Goal: Task Accomplishment & Management: Complete application form

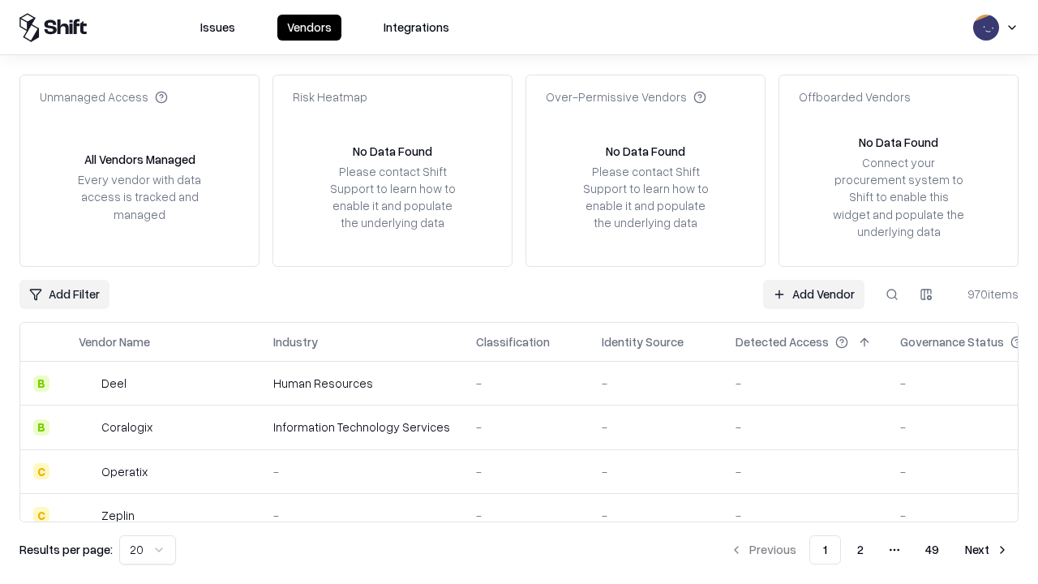
click at [813, 294] on link "Add Vendor" at bounding box center [813, 294] width 101 height 29
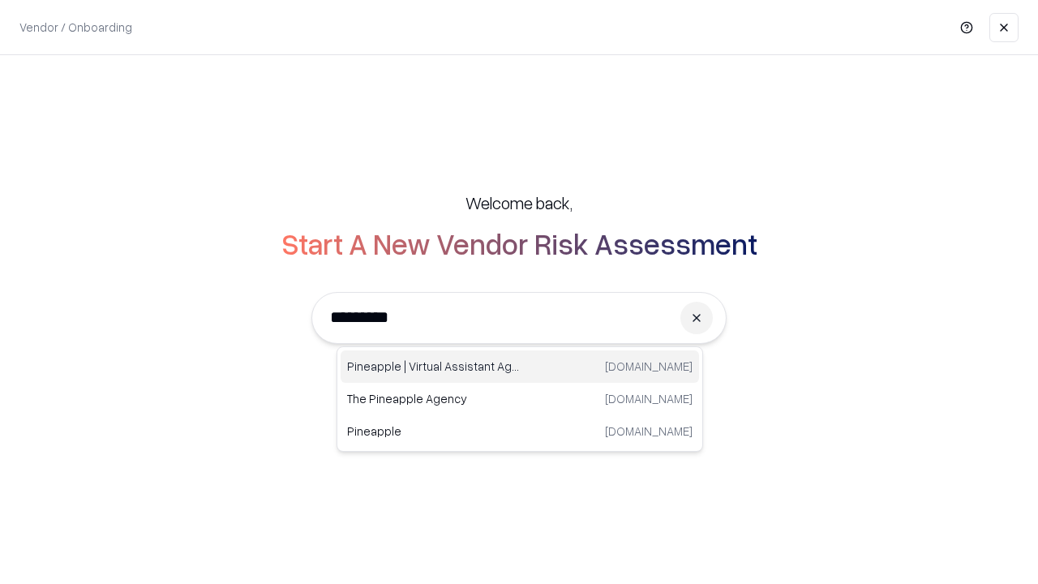
click at [520, 367] on div "Pineapple | Virtual Assistant Agency trypineapple.com" at bounding box center [520, 366] width 358 height 32
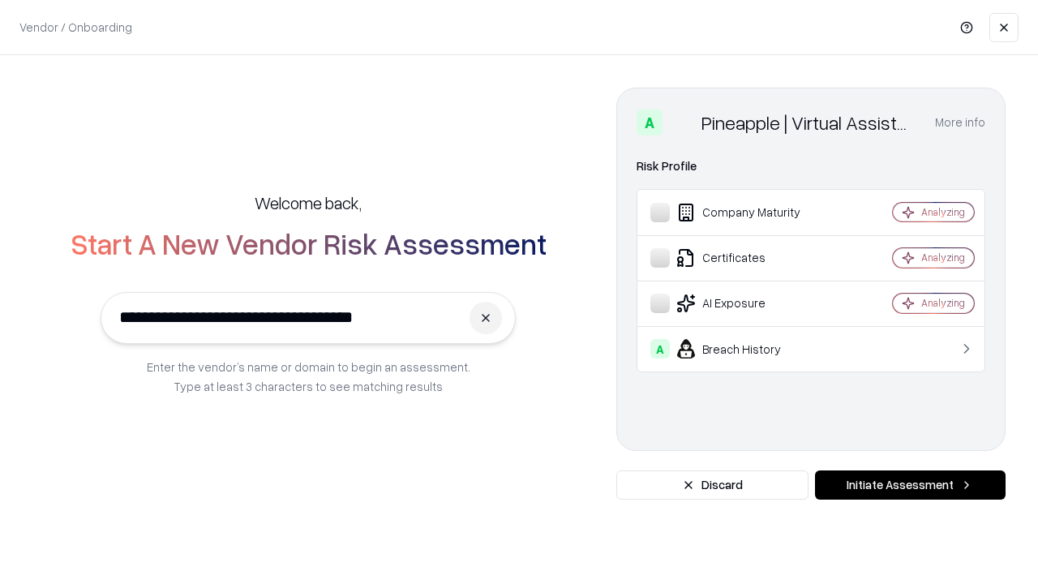
type input "**********"
click at [910, 485] on button "Initiate Assessment" at bounding box center [910, 484] width 191 height 29
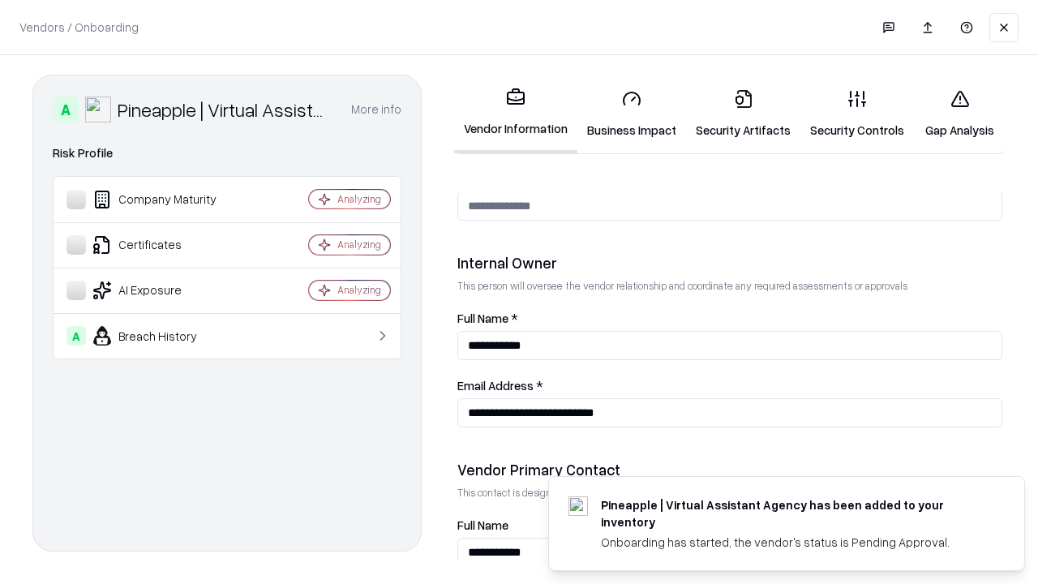
scroll to position [840, 0]
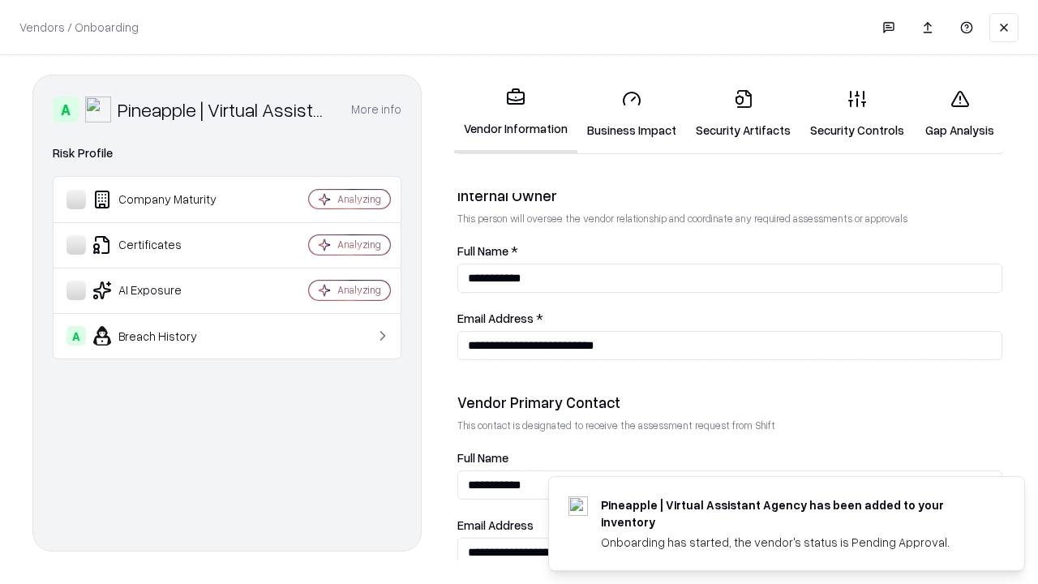
click at [632, 114] on link "Business Impact" at bounding box center [631, 113] width 109 height 75
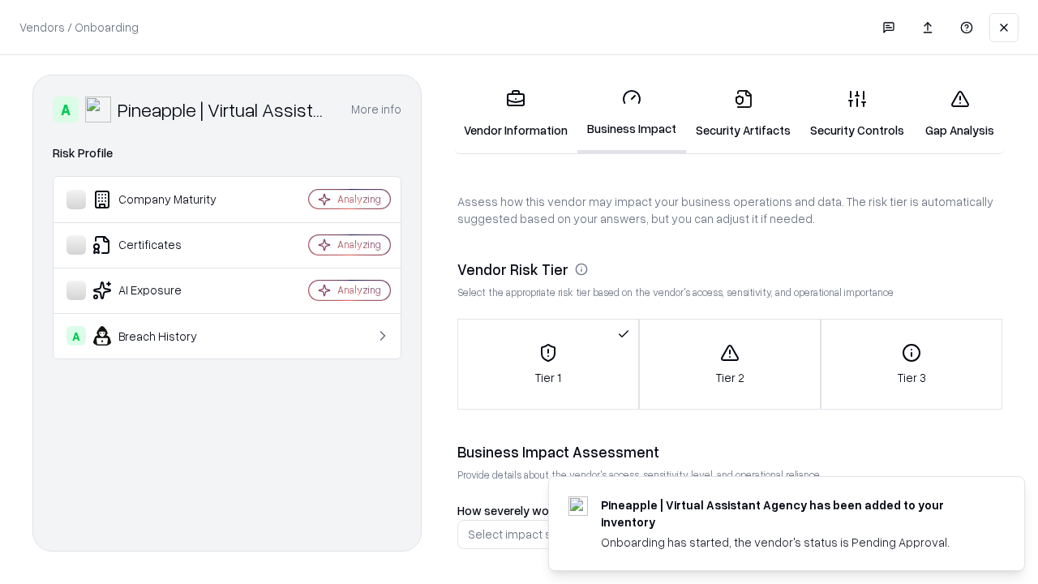
click at [743, 114] on link "Security Artifacts" at bounding box center [743, 113] width 114 height 75
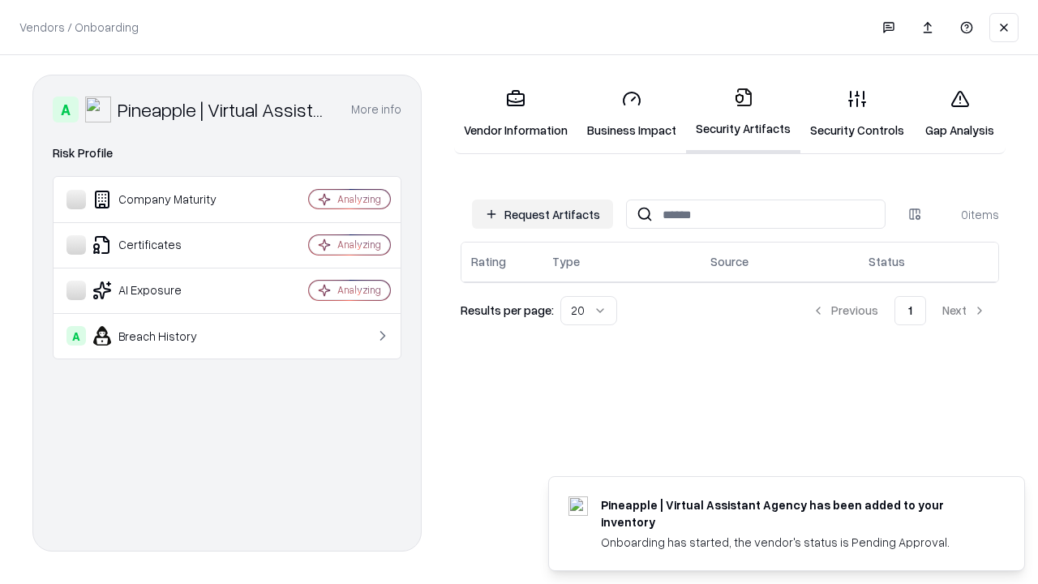
click at [543, 214] on button "Request Artifacts" at bounding box center [542, 213] width 141 height 29
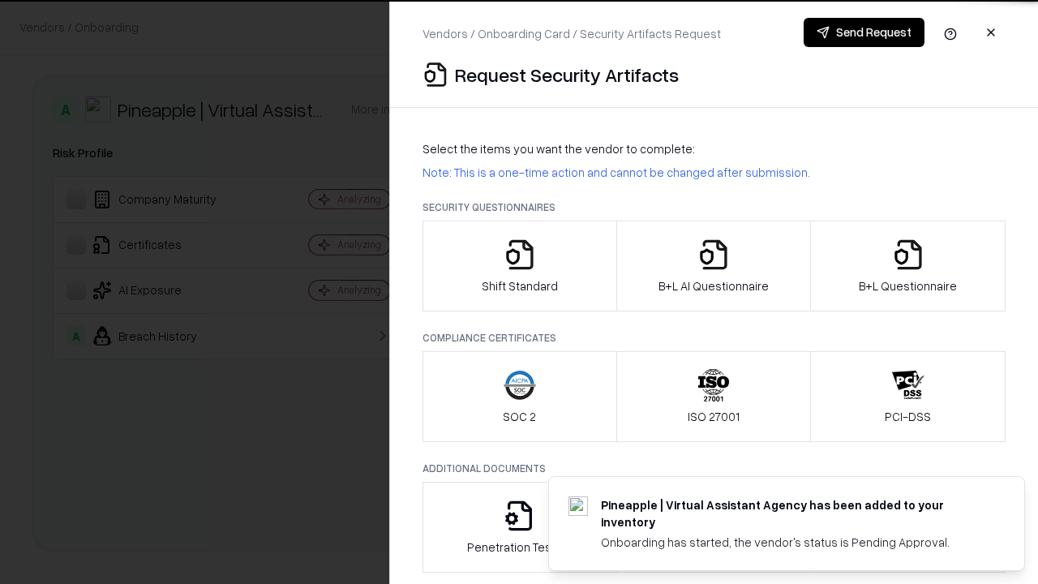
click at [519, 266] on icon "button" at bounding box center [520, 254] width 32 height 32
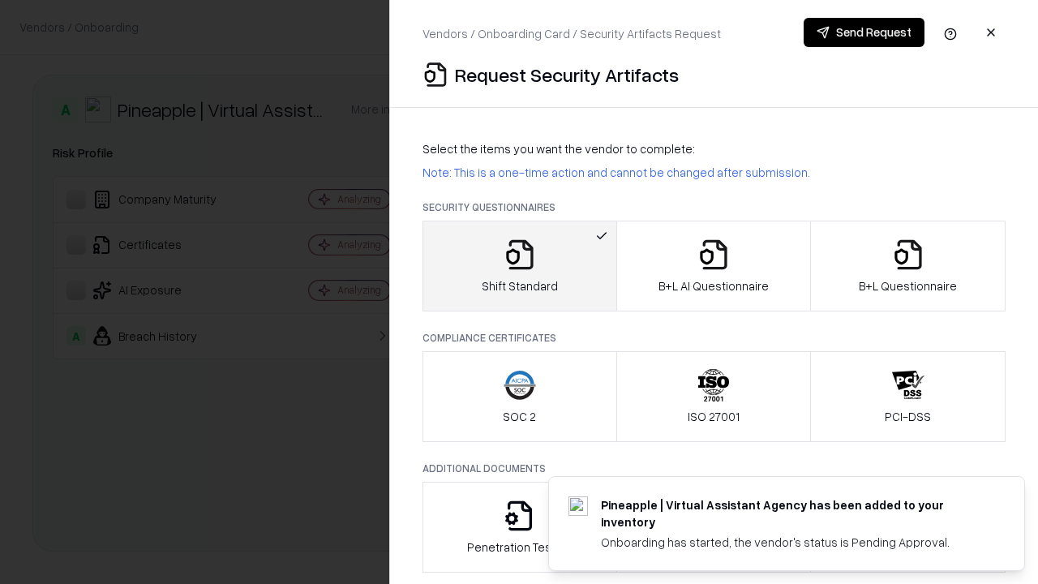
click at [864, 32] on button "Send Request" at bounding box center [864, 32] width 121 height 29
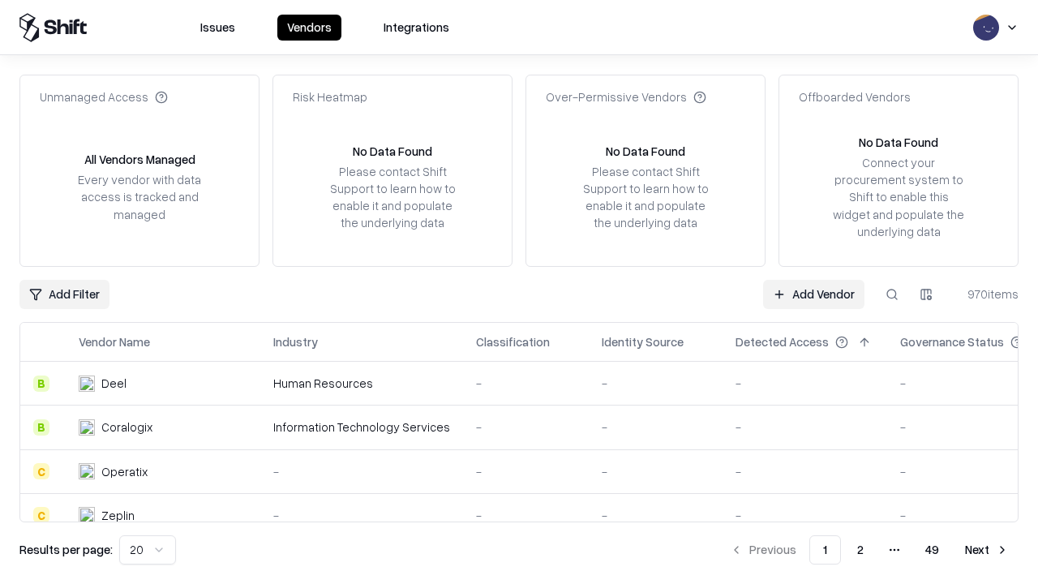
click at [892, 294] on button at bounding box center [891, 294] width 29 height 29
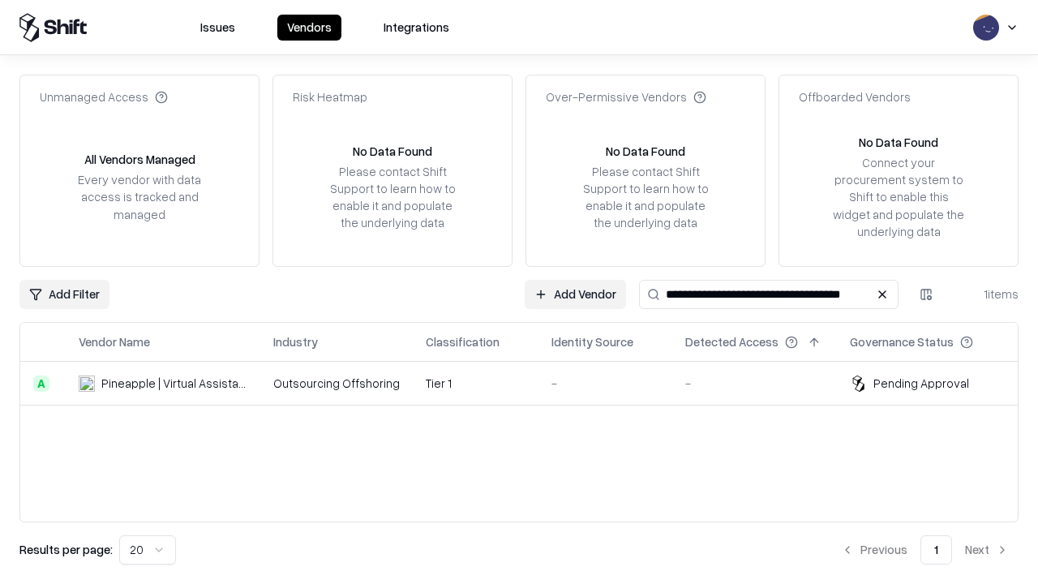
type input "**********"
click at [529, 383] on td "Tier 1" at bounding box center [476, 384] width 126 height 44
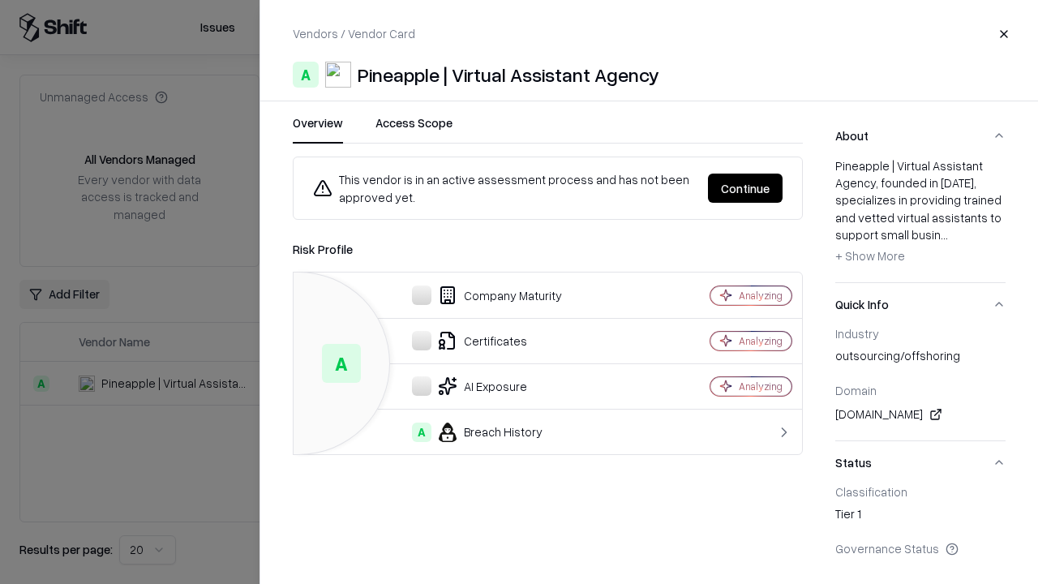
click at [745, 188] on button "Continue" at bounding box center [745, 188] width 75 height 29
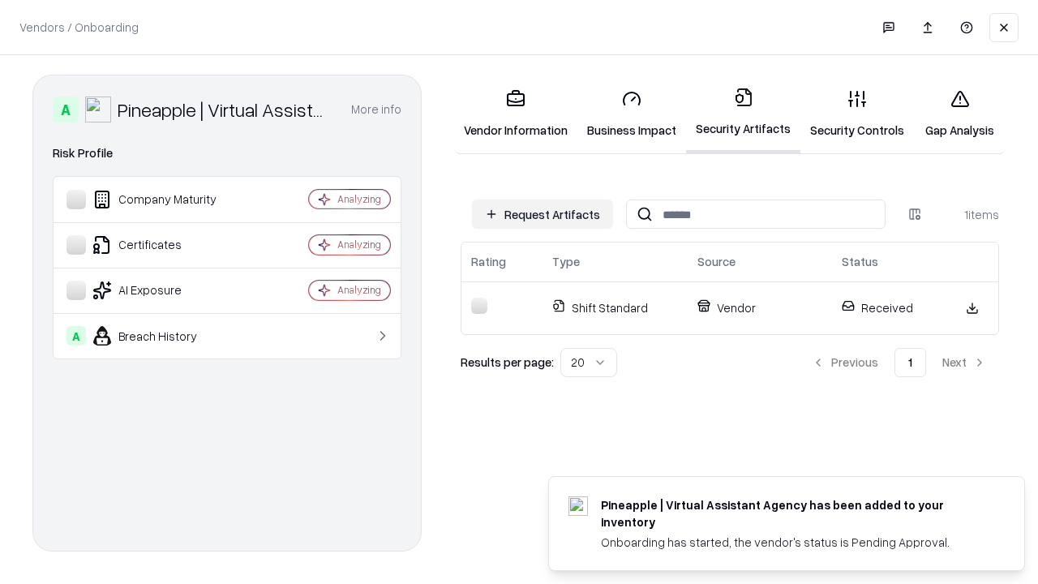
click at [857, 114] on link "Security Controls" at bounding box center [857, 113] width 114 height 75
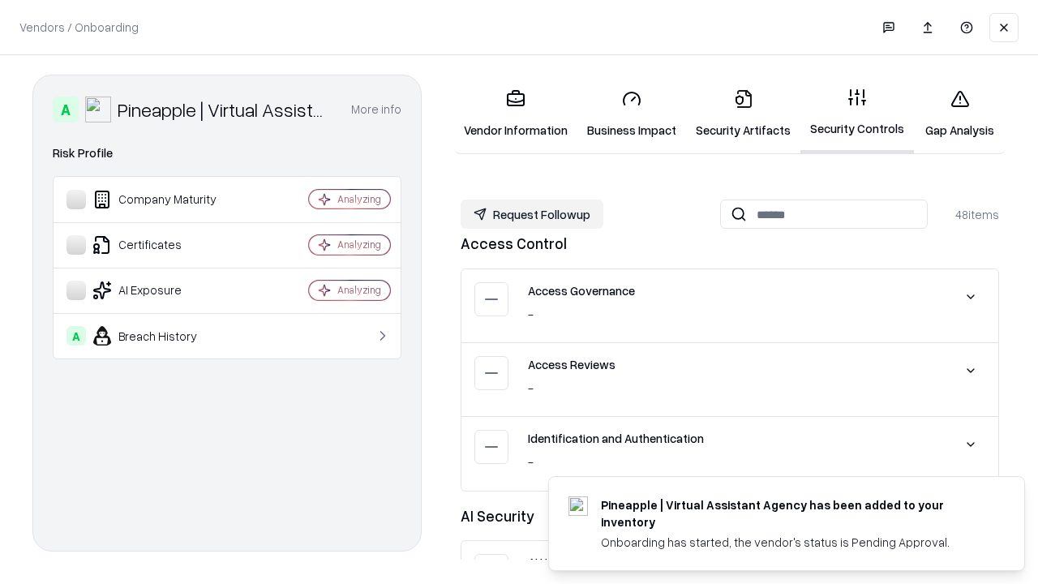
click at [532, 214] on button "Request Followup" at bounding box center [532, 213] width 143 height 29
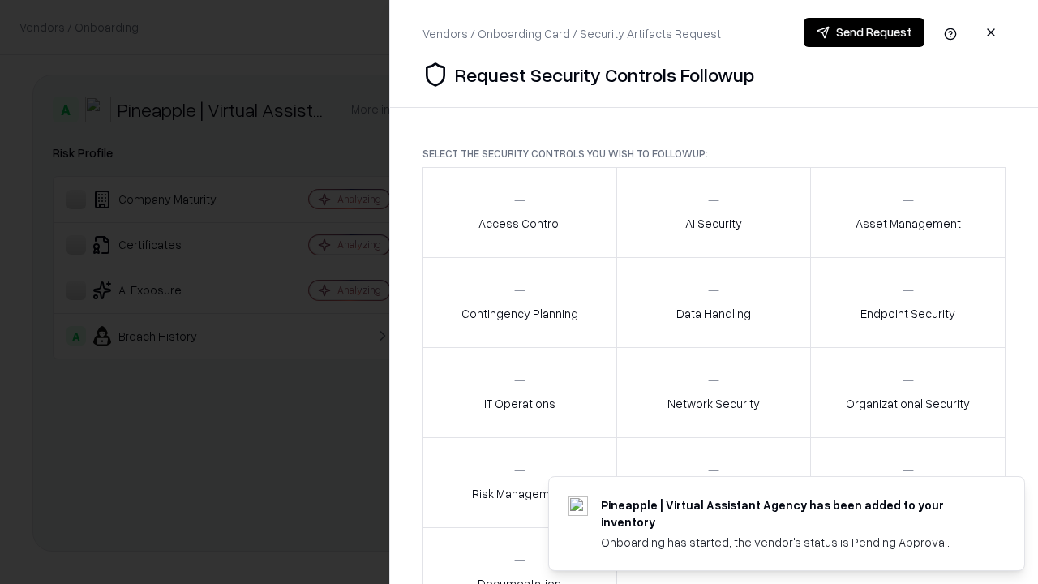
click at [519, 212] on div "Access Control" at bounding box center [519, 212] width 83 height 40
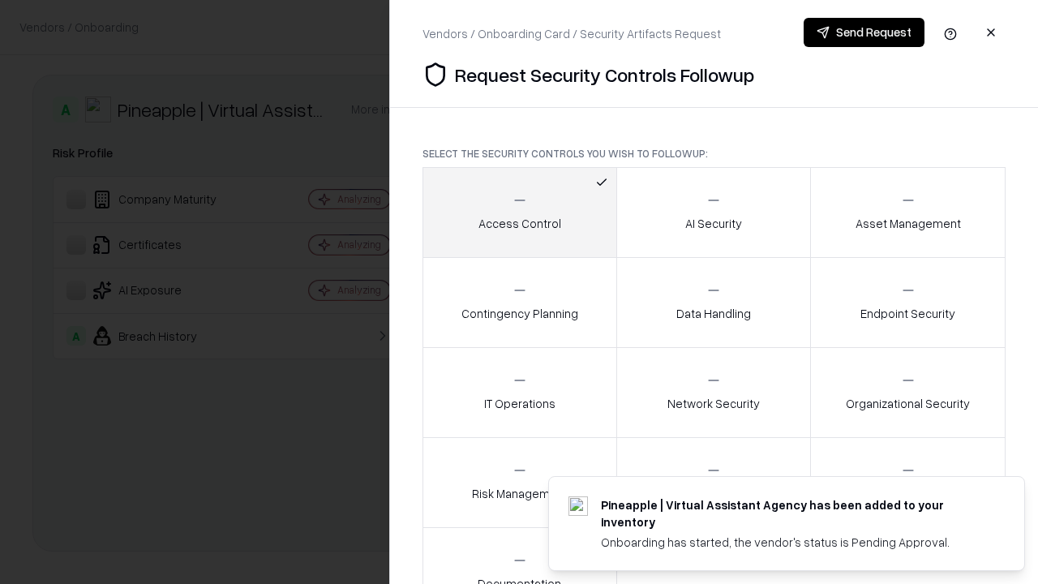
click at [864, 32] on button "Send Request" at bounding box center [864, 32] width 121 height 29
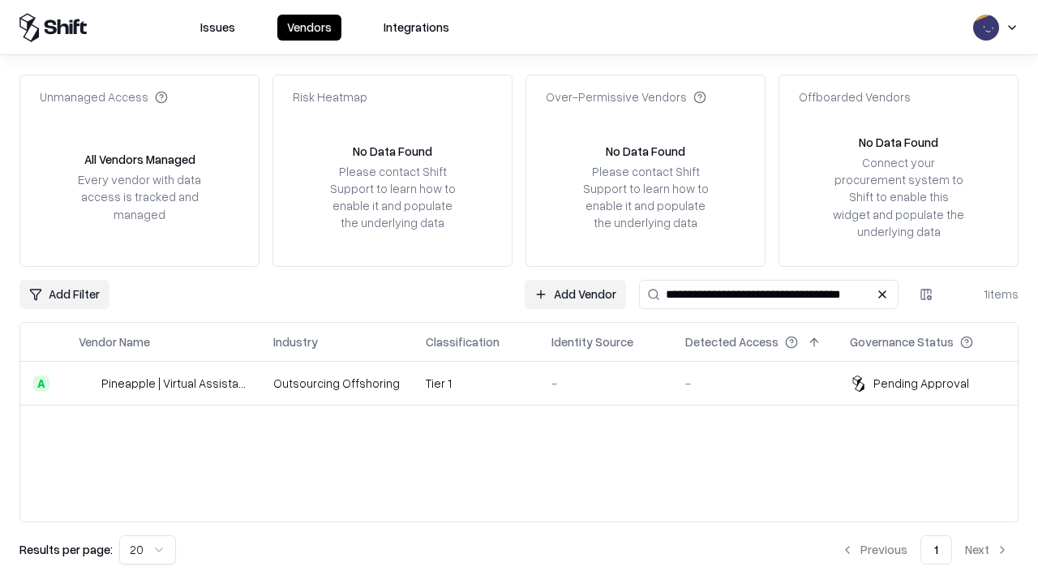
type input "**********"
click at [529, 383] on td "Tier 1" at bounding box center [476, 384] width 126 height 44
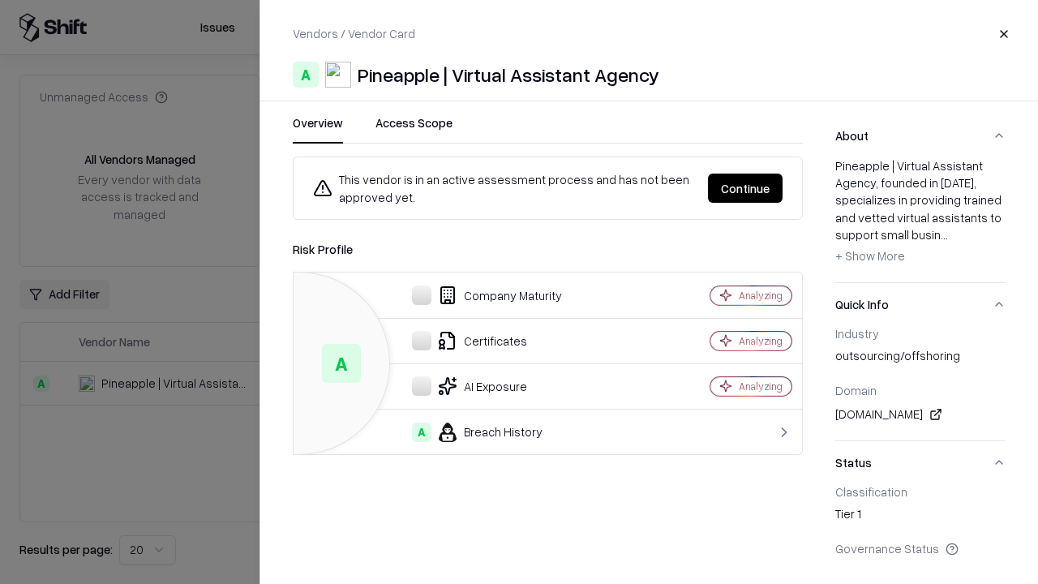
click at [745, 188] on button "Continue" at bounding box center [745, 188] width 75 height 29
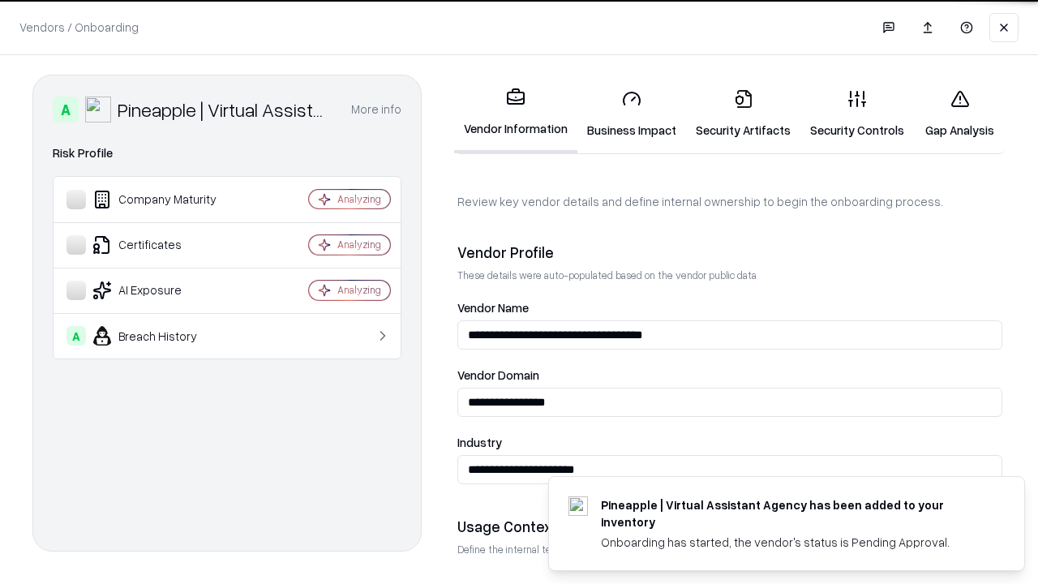
click at [959, 114] on link "Gap Analysis" at bounding box center [960, 113] width 92 height 75
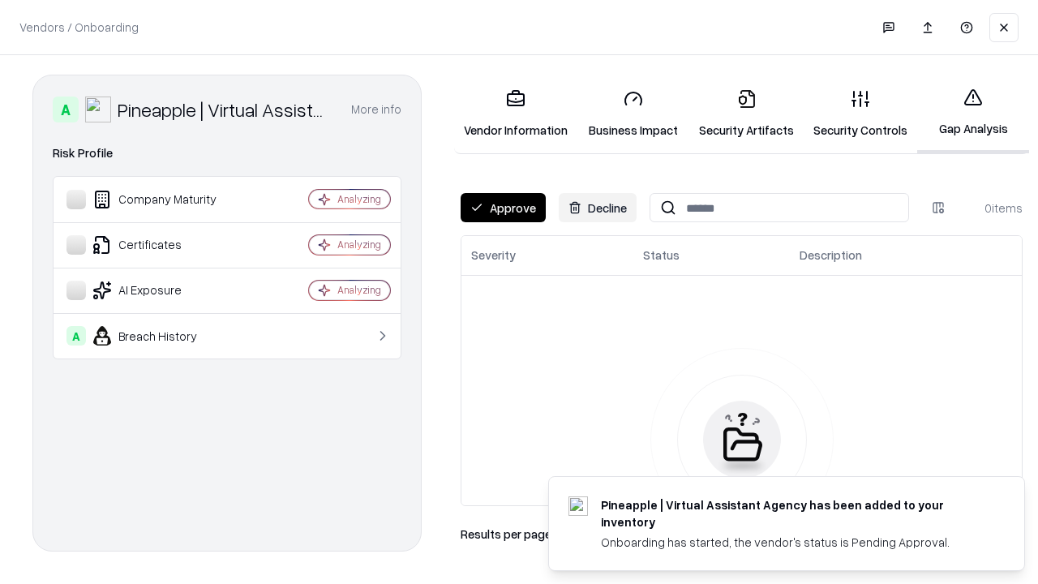
click at [503, 208] on button "Approve" at bounding box center [503, 207] width 85 height 29
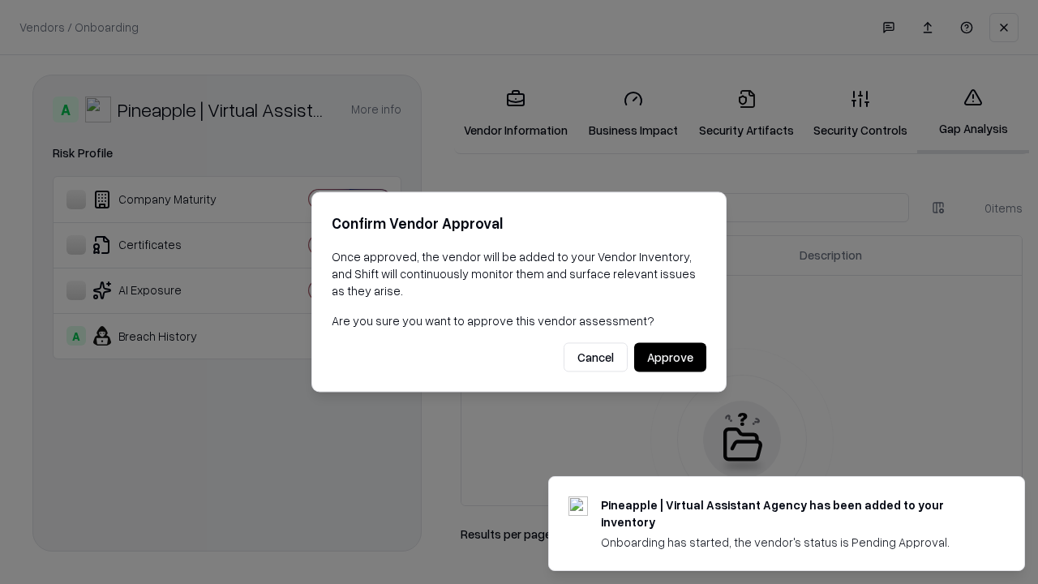
click at [670, 357] on button "Approve" at bounding box center [670, 357] width 72 height 29
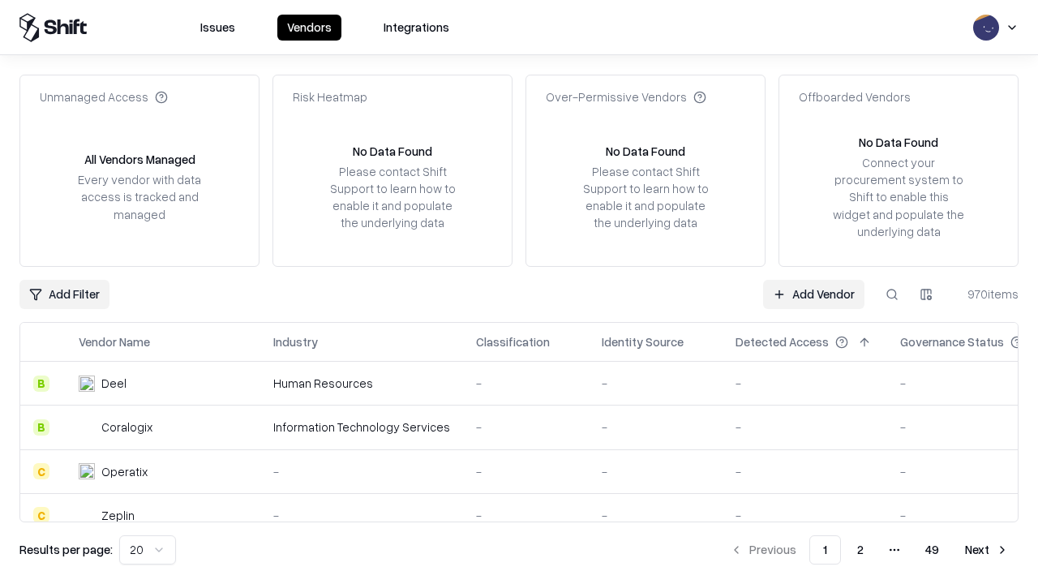
type input "**********"
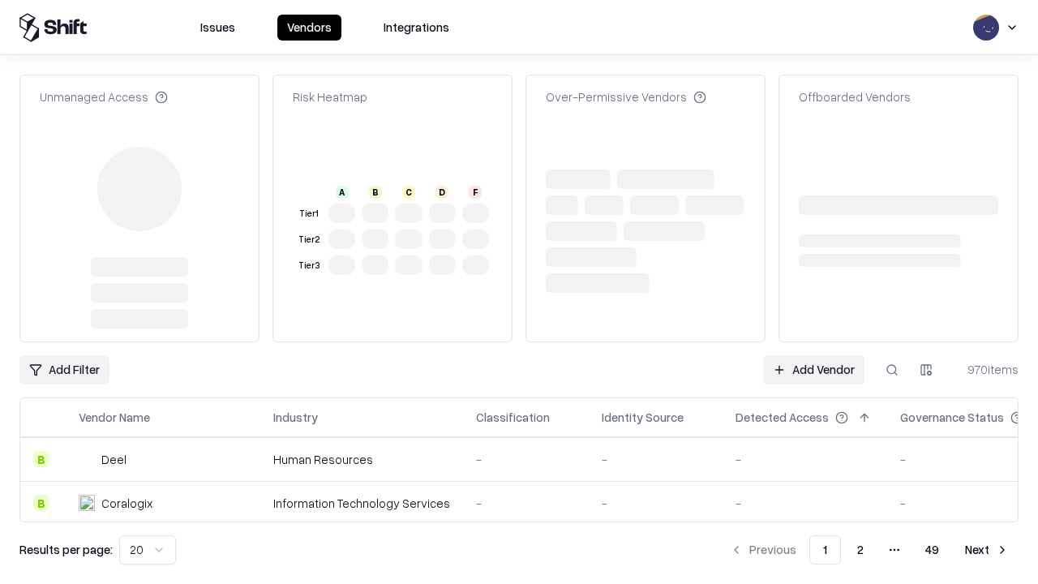
click at [813, 355] on link "Add Vendor" at bounding box center [813, 369] width 101 height 29
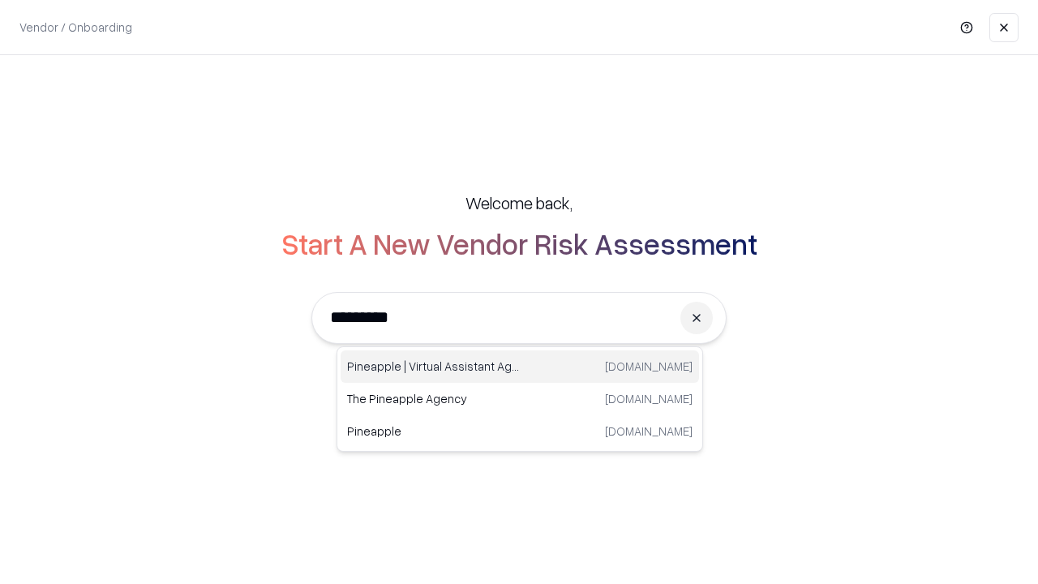
click at [520, 367] on div "Pineapple | Virtual Assistant Agency trypineapple.com" at bounding box center [520, 366] width 358 height 32
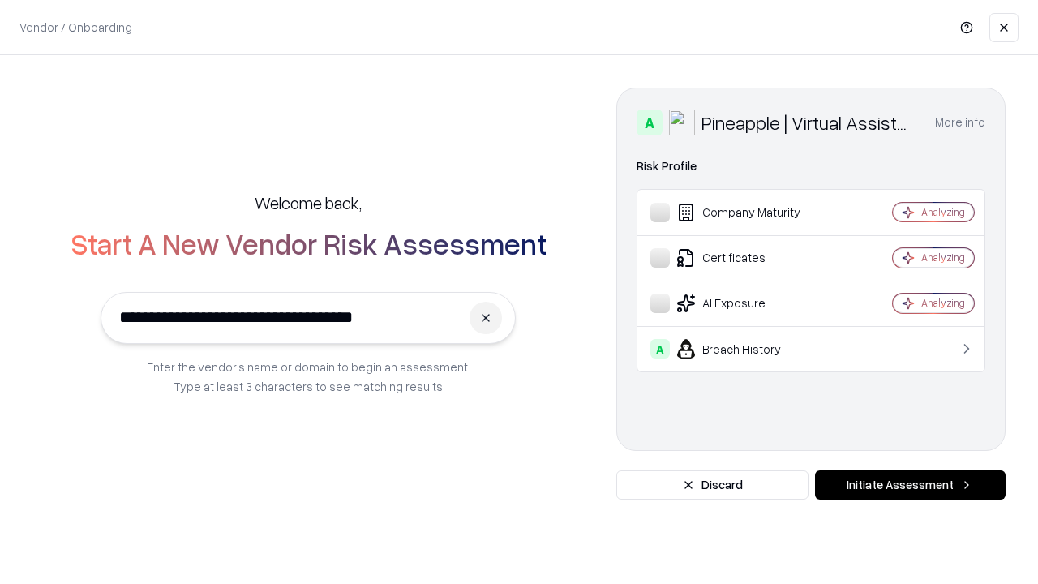
type input "**********"
click at [910, 485] on button "Initiate Assessment" at bounding box center [910, 484] width 191 height 29
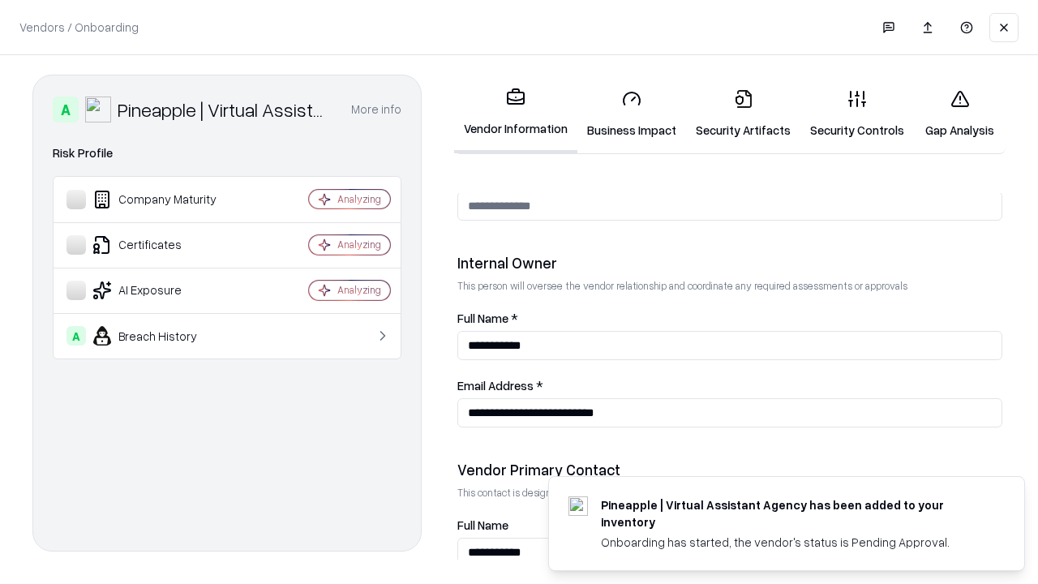
scroll to position [840, 0]
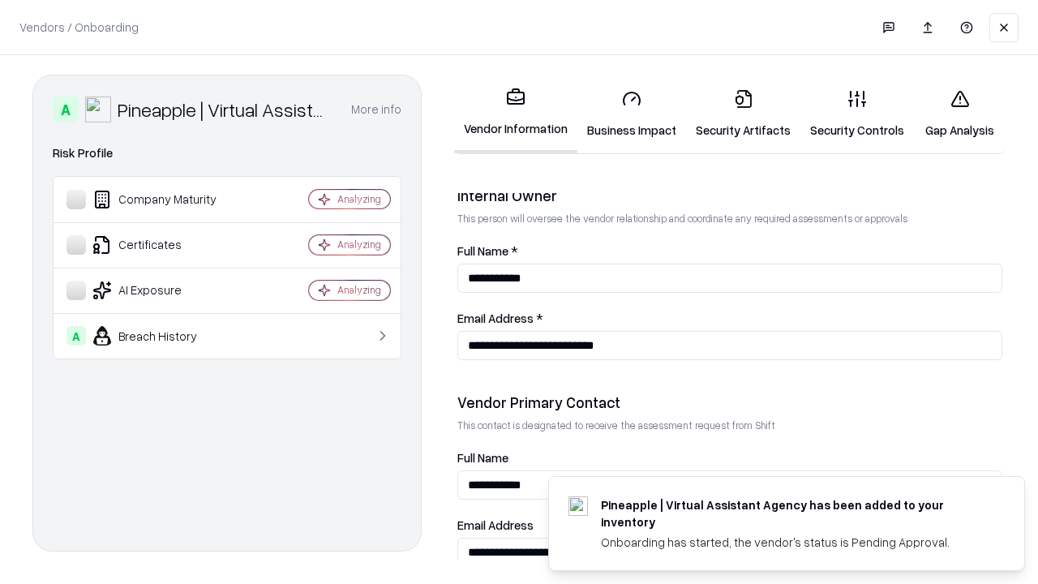
click at [959, 114] on link "Gap Analysis" at bounding box center [960, 113] width 92 height 75
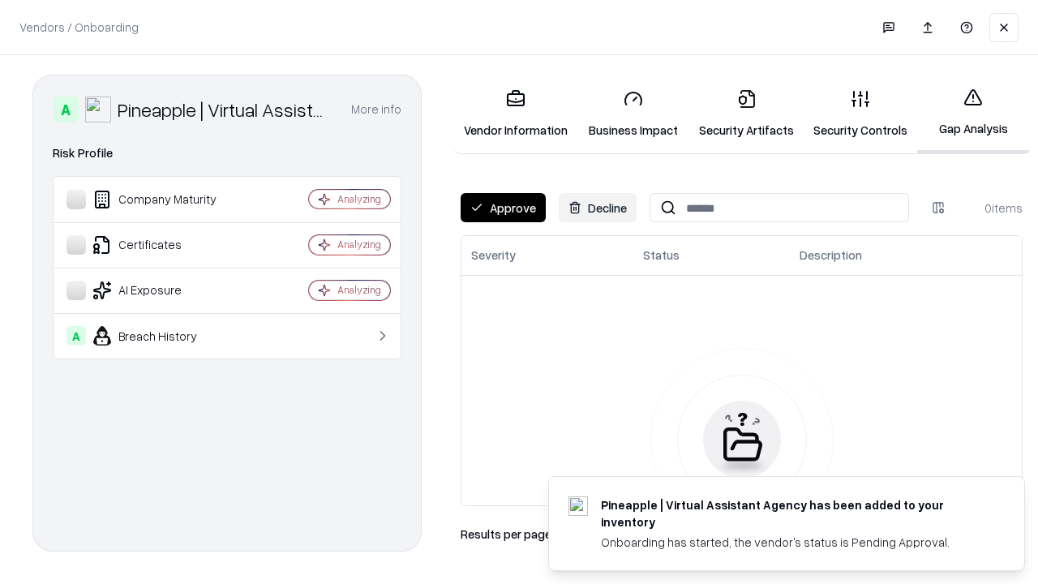
click at [503, 208] on button "Approve" at bounding box center [503, 207] width 85 height 29
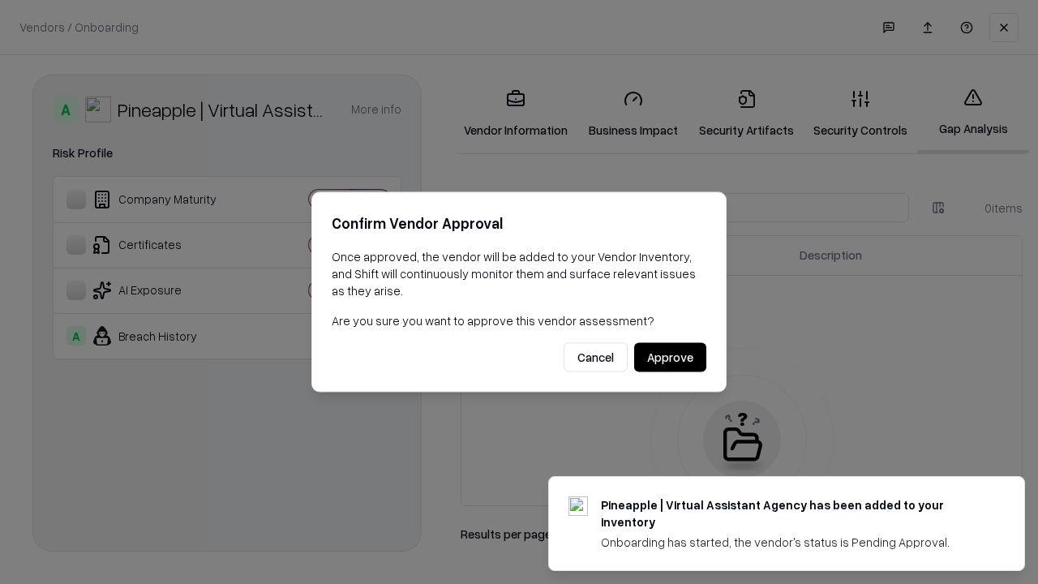
click at [670, 357] on button "Approve" at bounding box center [670, 357] width 72 height 29
